Goal: Information Seeking & Learning: Learn about a topic

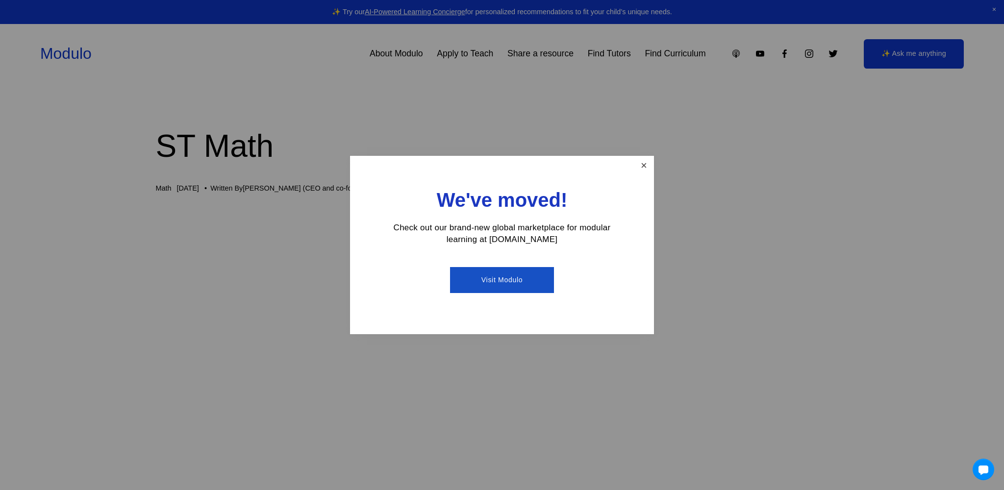
click at [636, 166] on link "Close" at bounding box center [644, 165] width 17 height 17
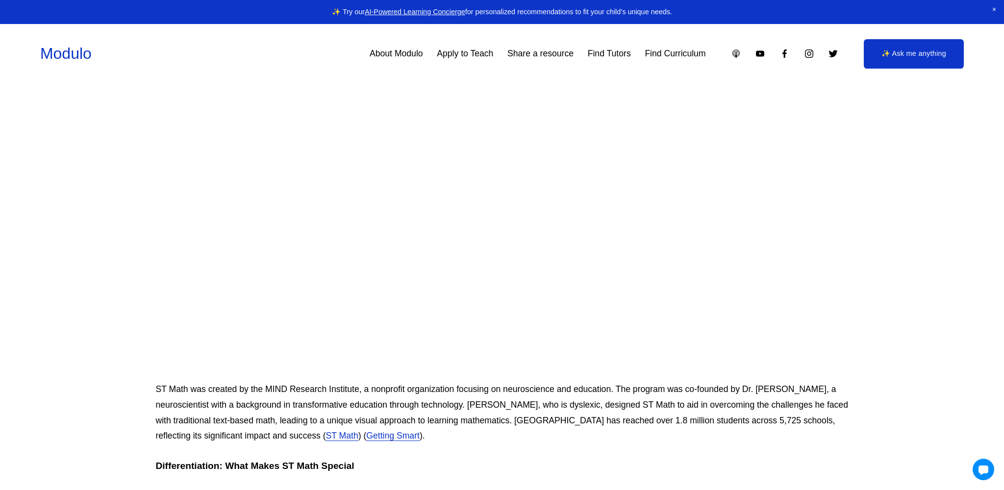
scroll to position [368, 0]
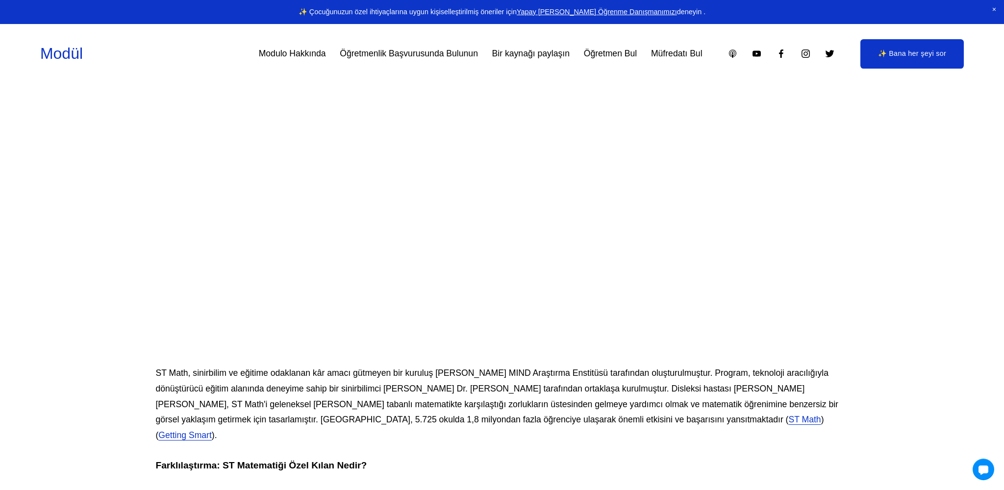
click at [247, 41] on div "Modül Modulo Hakkında Öğretmenlik Başvurusunda Bulunun Bir kaynağı paylaşın Öğr…" at bounding box center [502, 53] width 924 height 29
click at [513, 57] on font "Bir kaynağı paylaşın" at bounding box center [530, 54] width 77 height 10
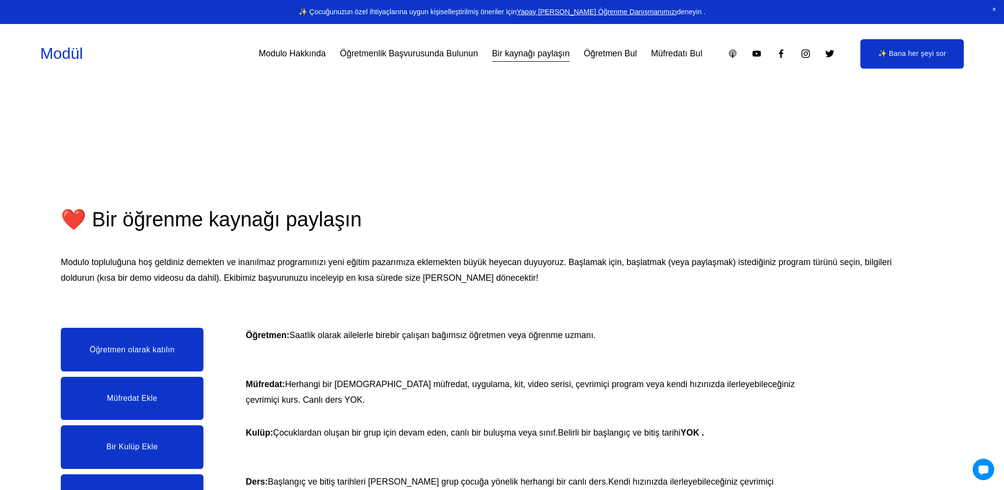
click at [278, 56] on font "Modulo Hakkında" at bounding box center [292, 54] width 67 height 10
